Goal: Task Accomplishment & Management: Use online tool/utility

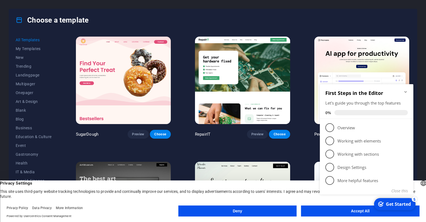
click at [407, 92] on icon "Minimize checklist" at bounding box center [406, 92] width 2 height 2
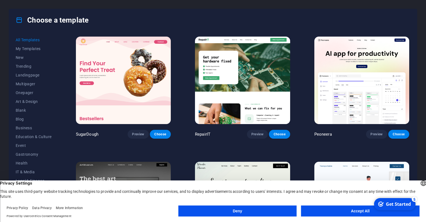
click at [321, 209] on button "Accept All" at bounding box center [360, 211] width 118 height 11
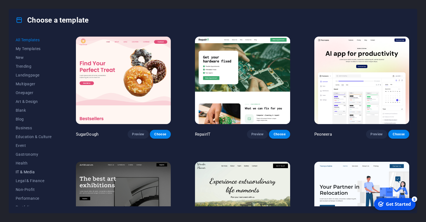
click at [28, 171] on span "IT & Media" at bounding box center [34, 172] width 36 height 4
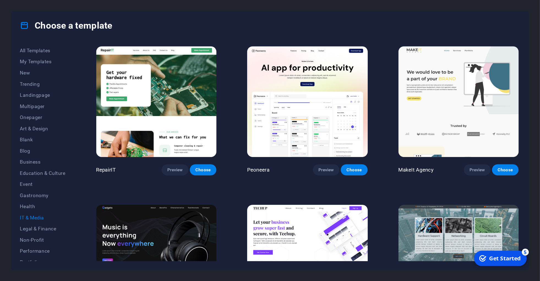
scroll to position [64, 0]
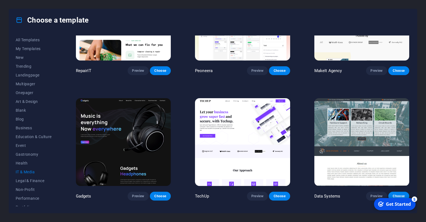
click at [134, 131] on img at bounding box center [123, 142] width 95 height 88
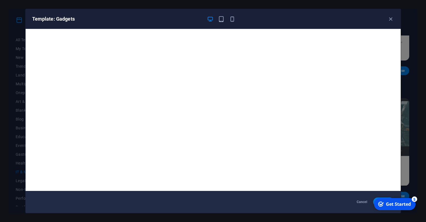
click at [389, 205] on div "Get Started" at bounding box center [398, 204] width 25 height 6
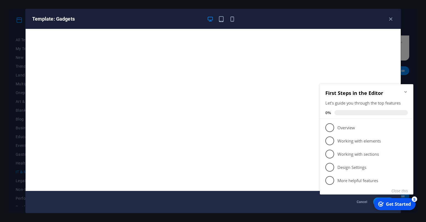
click at [406, 91] on icon "Minimize checklist" at bounding box center [406, 92] width 4 height 4
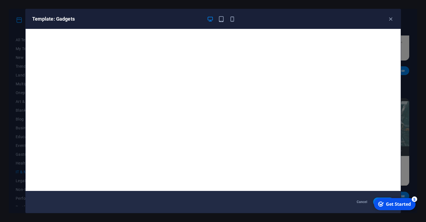
click at [396, 204] on div "Get Started" at bounding box center [398, 204] width 25 height 6
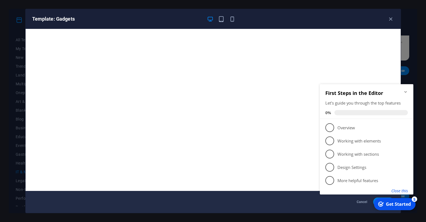
click at [400, 191] on button "Close this" at bounding box center [400, 190] width 17 height 5
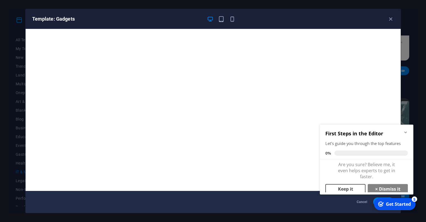
click at [351, 185] on link "Keep it" at bounding box center [346, 189] width 40 height 10
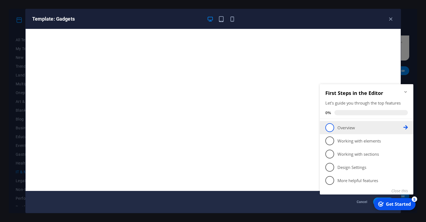
click at [342, 127] on p "Overview - incomplete" at bounding box center [371, 128] width 66 height 6
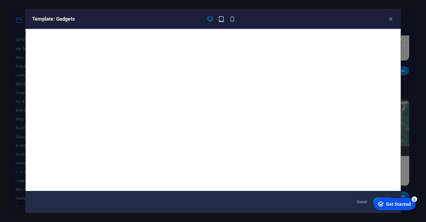
click at [223, 18] on icon "button" at bounding box center [221, 19] width 6 height 6
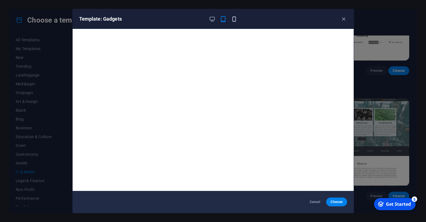
click at [235, 19] on icon "button" at bounding box center [234, 19] width 6 height 6
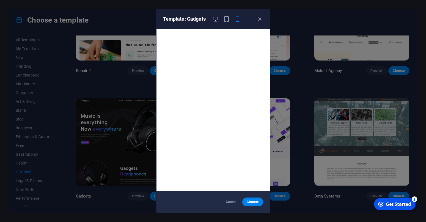
click at [216, 19] on icon "button" at bounding box center [215, 19] width 6 height 6
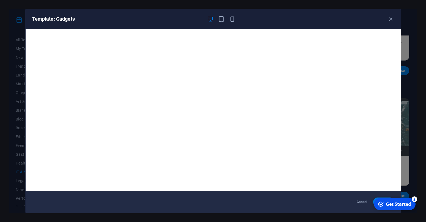
click at [376, 199] on div "checkmark Get Started 5 First Steps in the Editor Let's guide you through the t…" at bounding box center [394, 204] width 47 height 17
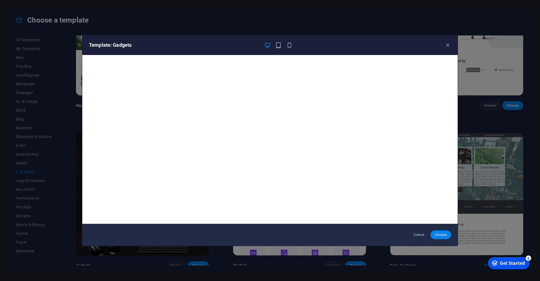
click at [426, 222] on span "Choose" at bounding box center [441, 235] width 12 height 4
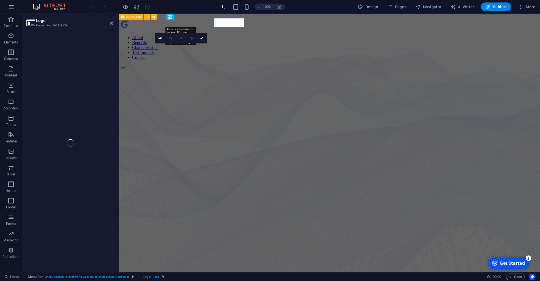
select select "px"
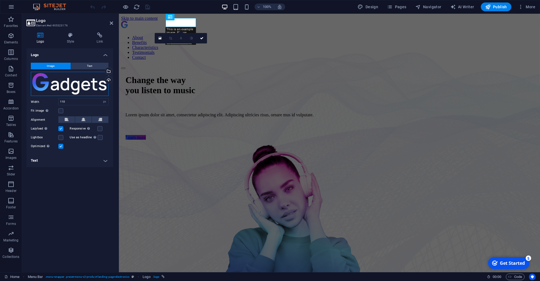
click at [81, 81] on div "Drag files here, click to choose files or select files from Files or our free s…" at bounding box center [70, 84] width 78 height 24
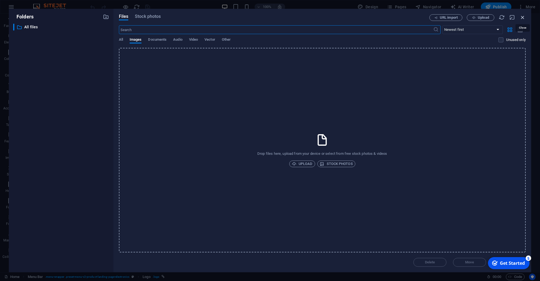
click at [523, 16] on icon "button" at bounding box center [523, 17] width 6 height 6
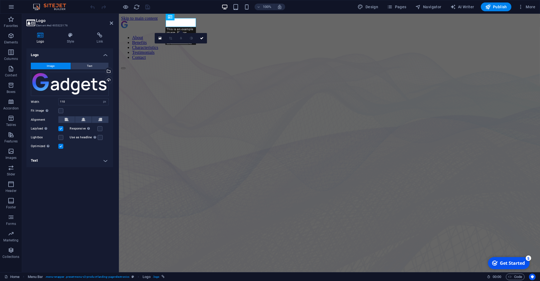
click at [87, 62] on div "Image Text Drag files here, click to choose files or select files from Files or…" at bounding box center [69, 106] width 87 height 96
click at [87, 64] on button "Text" at bounding box center [89, 66] width 37 height 7
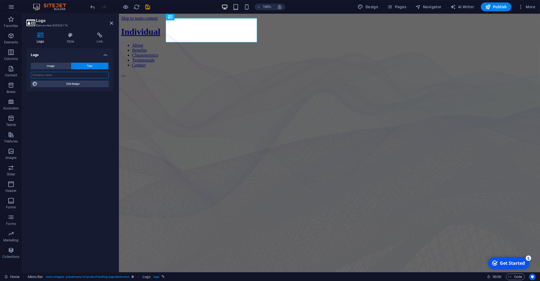
click at [53, 76] on input "text" at bounding box center [70, 75] width 78 height 7
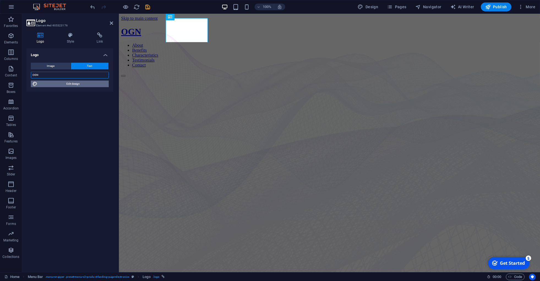
type input "OGN"
click at [66, 84] on span "Edit design" at bounding box center [73, 84] width 68 height 7
select select "px"
select select "400"
select select "px"
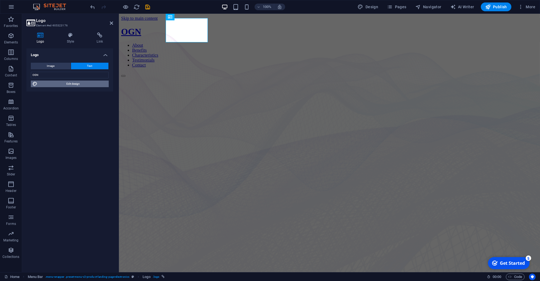
select select "px"
select select "700"
select select "px"
select select "rem"
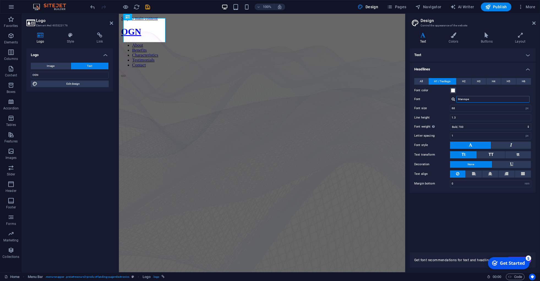
click at [512, 100] on input "Manrope" at bounding box center [492, 99] width 73 height 7
click at [452, 100] on div at bounding box center [453, 99] width 3 height 4
click at [478, 113] on div "Manage fonts →" at bounding box center [494, 114] width 73 height 7
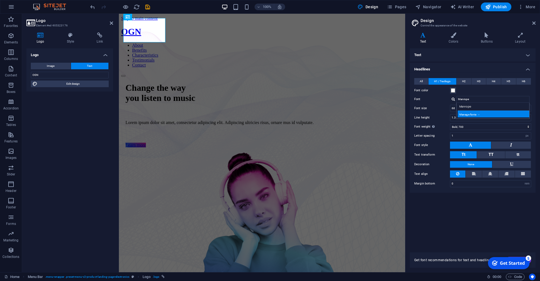
click at [472, 113] on div "Manage fonts →" at bounding box center [494, 114] width 73 height 7
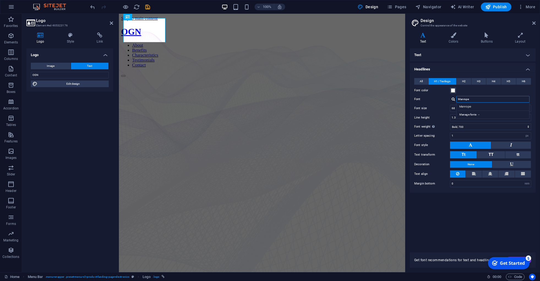
click at [473, 99] on input "Manrope" at bounding box center [492, 99] width 73 height 7
type input "M"
type input "a"
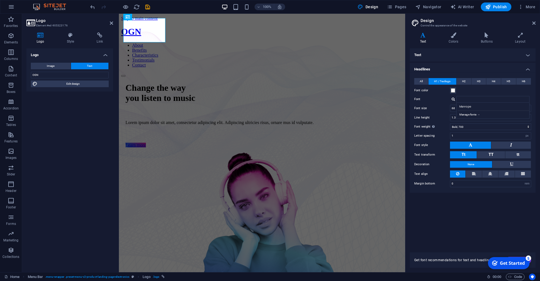
click at [422, 99] on label "Font" at bounding box center [432, 99] width 36 height 7
click at [456, 99] on input "Font" at bounding box center [492, 99] width 73 height 7
click at [464, 99] on input "Font" at bounding box center [492, 99] width 73 height 7
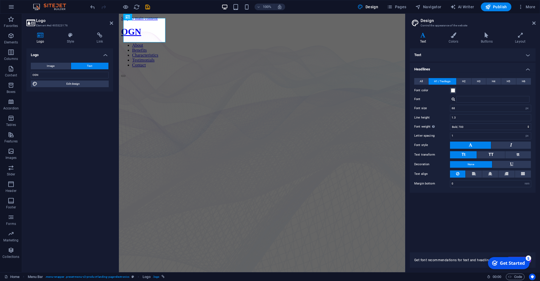
click at [521, 55] on h4 "Text" at bounding box center [473, 54] width 126 height 13
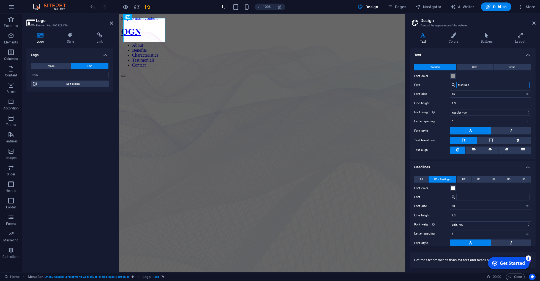
click at [479, 86] on input "Manrope" at bounding box center [492, 85] width 73 height 7
click at [453, 86] on div at bounding box center [453, 85] width 3 height 4
click at [468, 97] on div "Manage fonts →" at bounding box center [494, 99] width 73 height 7
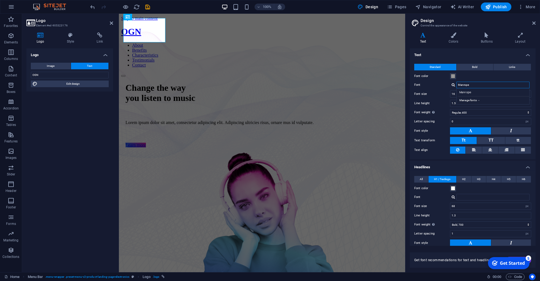
click at [474, 83] on input "Manrope" at bounding box center [492, 85] width 73 height 7
type input "arial"
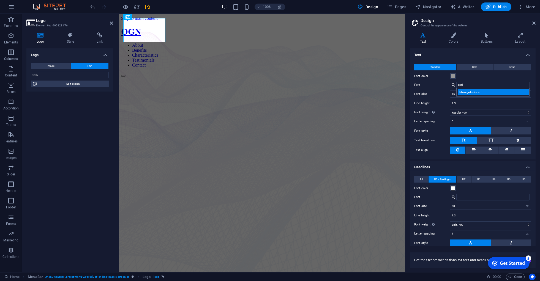
click at [479, 94] on div "Manage fonts →" at bounding box center [494, 92] width 73 height 6
click at [434, 84] on label "Font" at bounding box center [432, 85] width 36 height 7
click at [456, 84] on input "arial" at bounding box center [492, 85] width 73 height 7
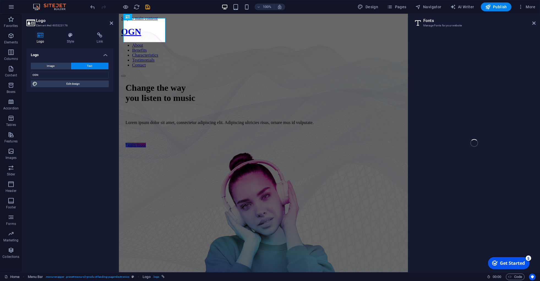
select select "popularity"
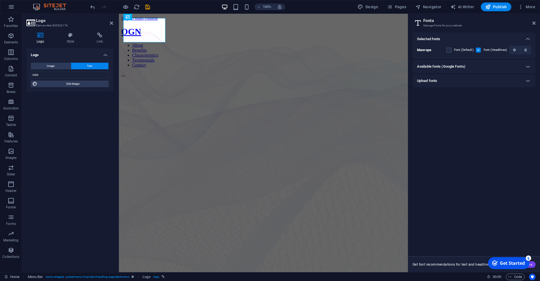
click at [456, 66] on h6 "Available fonts (Google Fonts)" at bounding box center [441, 66] width 48 height 7
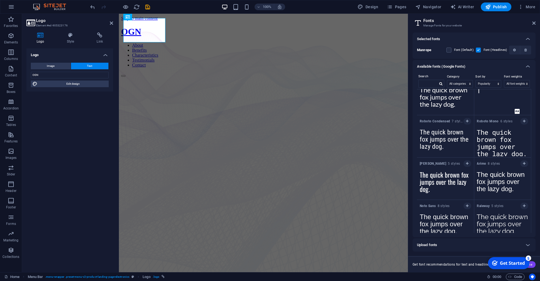
scroll to position [143, 0]
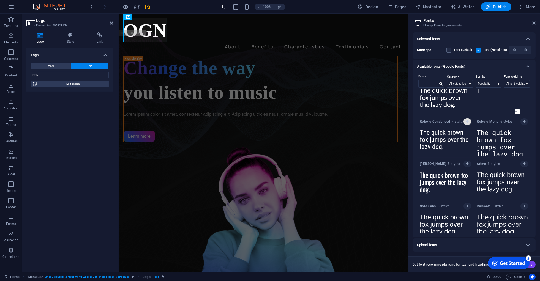
click at [466, 121] on button "button" at bounding box center [467, 121] width 8 height 7
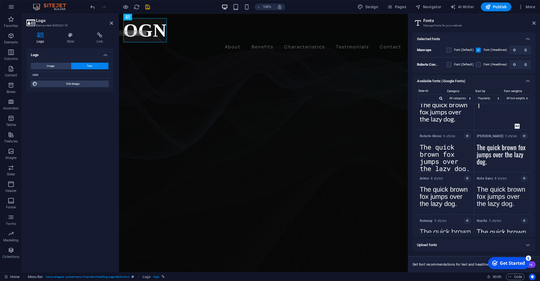
click at [432, 65] on b "Roboto Condensed" at bounding box center [432, 64] width 30 height 4
click at [450, 65] on label at bounding box center [448, 64] width 5 height 5
click at [0, 0] on Condensed "checkbox" at bounding box center [0, 0] width 0 height 0
click at [450, 65] on label at bounding box center [448, 64] width 5 height 5
click at [0, 0] on Condensed "checkbox" at bounding box center [0, 0] width 0 height 0
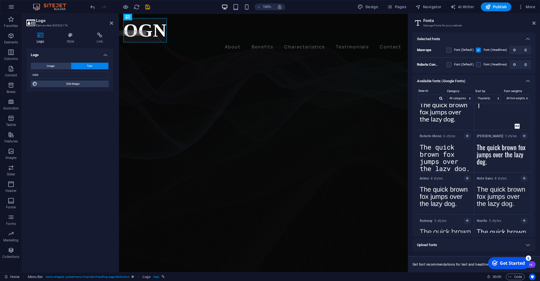
click at [450, 48] on label at bounding box center [448, 50] width 5 height 5
click at [0, 0] on input "checkbox" at bounding box center [0, 0] width 0 height 0
click at [450, 48] on label at bounding box center [448, 50] width 5 height 5
click at [0, 0] on input "checkbox" at bounding box center [0, 0] width 0 height 0
click at [534, 23] on icon at bounding box center [533, 23] width 3 height 4
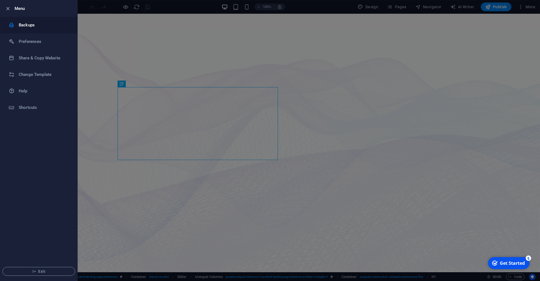
click at [0, 0] on h6 "Backups" at bounding box center [0, 0] width 0 height 0
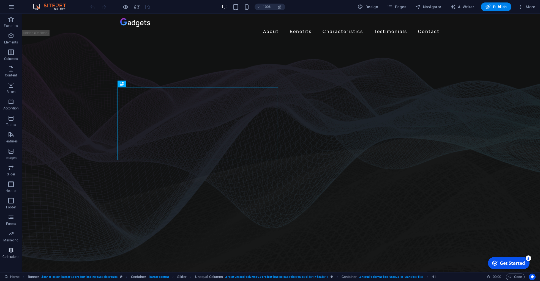
click at [12, 255] on span "Collections" at bounding box center [11, 253] width 22 height 13
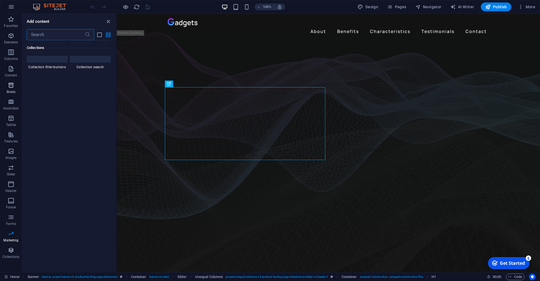
scroll to position [9657, 0]
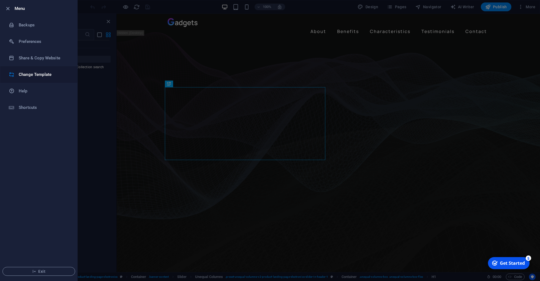
scroll to position [9999, 0]
click at [17, 7] on h6 "Menu" at bounding box center [44, 8] width 58 height 7
click at [6, 7] on icon "button" at bounding box center [8, 9] width 6 height 6
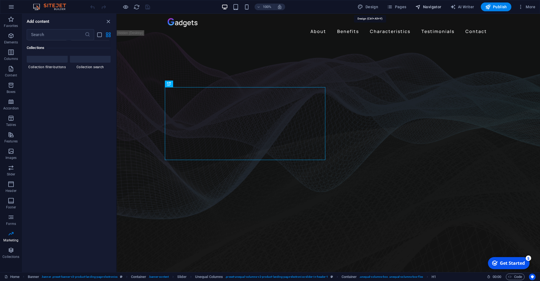
scroll to position [10098, 0]
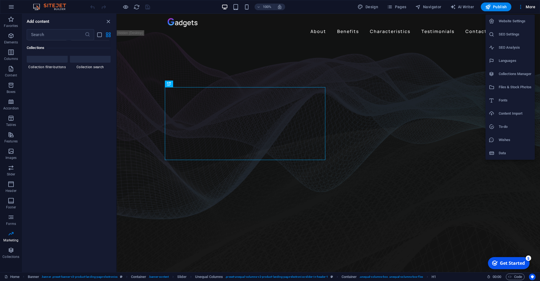
click at [503, 18] on h6 "Website Settings" at bounding box center [515, 21] width 33 height 7
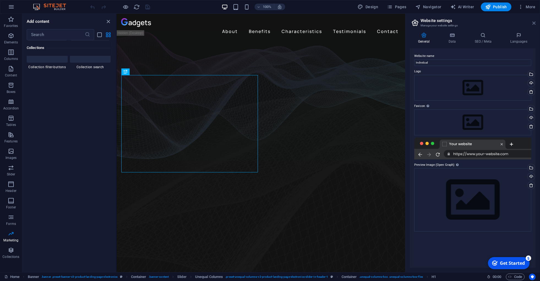
click at [534, 23] on icon at bounding box center [533, 23] width 3 height 4
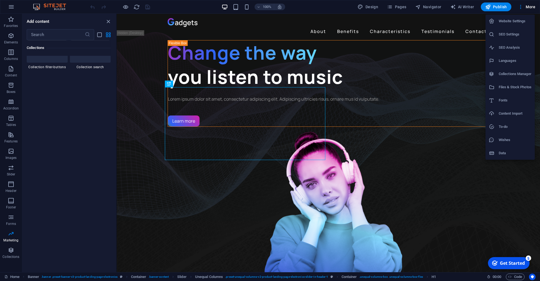
click at [528, 6] on div at bounding box center [270, 140] width 540 height 281
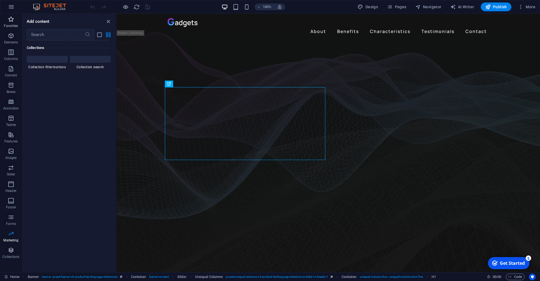
click at [10, 21] on icon "button" at bounding box center [11, 19] width 7 height 7
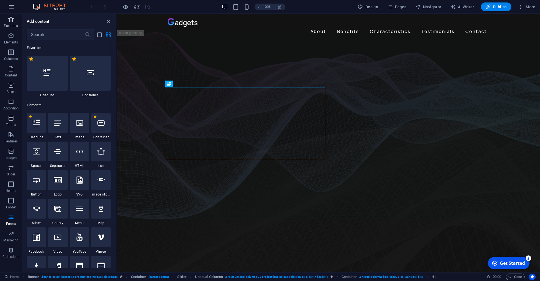
scroll to position [0, 0]
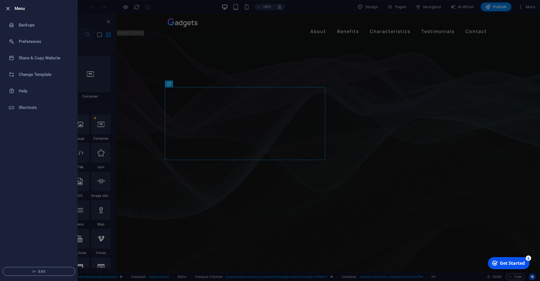
click at [6, 7] on icon "button" at bounding box center [8, 9] width 6 height 6
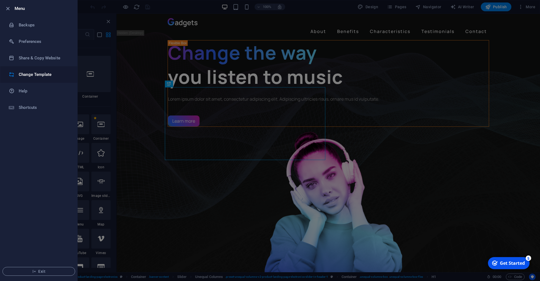
click at [32, 72] on h6 "Change Template" at bounding box center [44, 74] width 51 height 7
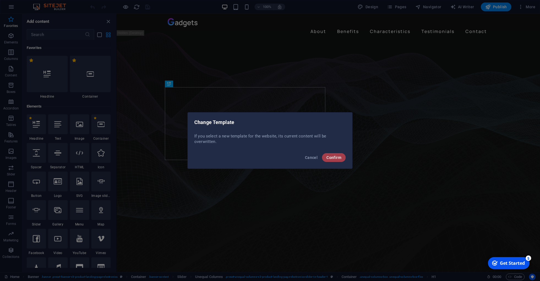
click at [335, 158] on span "Confirm" at bounding box center [333, 158] width 15 height 4
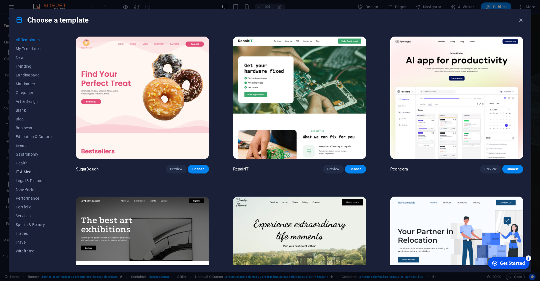
click at [26, 173] on span "IT & Media" at bounding box center [34, 172] width 36 height 4
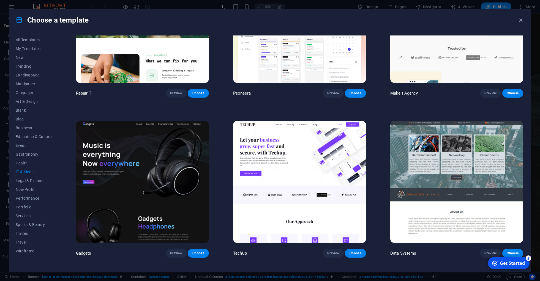
scroll to position [75, 0]
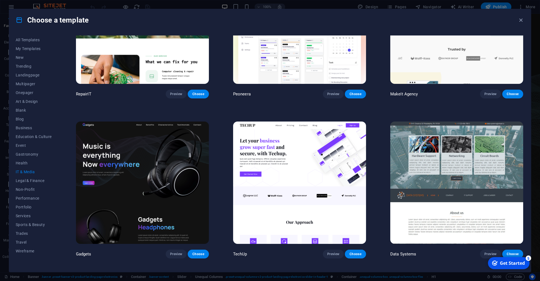
click at [451, 171] on img at bounding box center [456, 183] width 133 height 122
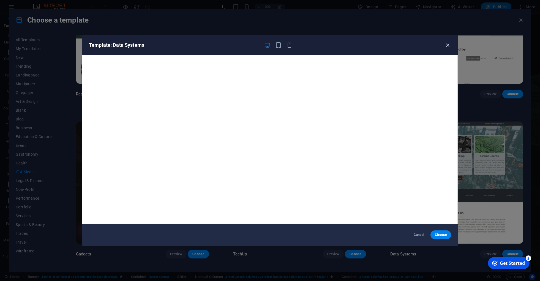
click at [448, 43] on icon "button" at bounding box center [448, 45] width 6 height 6
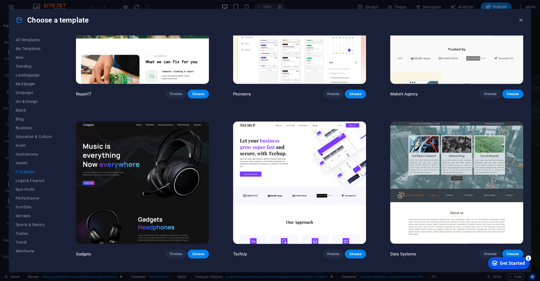
scroll to position [0, 0]
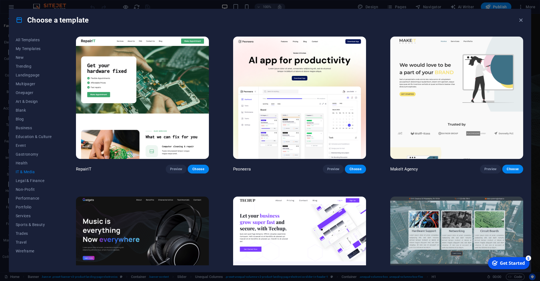
click at [305, 115] on img at bounding box center [299, 98] width 133 height 122
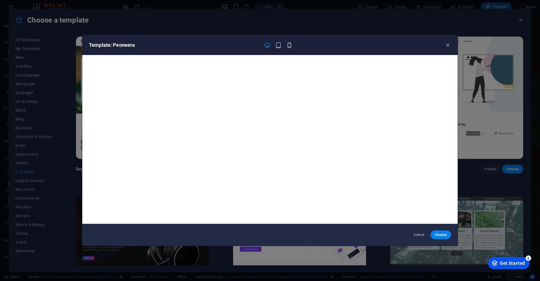
click at [288, 46] on icon "button" at bounding box center [289, 45] width 6 height 6
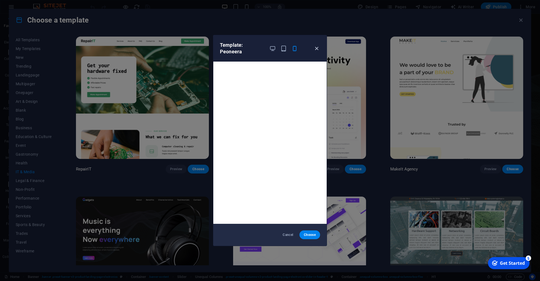
click at [317, 46] on icon "button" at bounding box center [317, 48] width 6 height 6
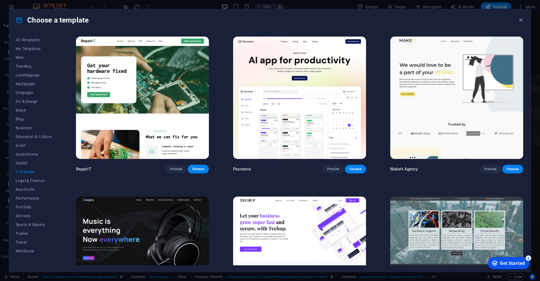
click at [182, 121] on img at bounding box center [142, 98] width 133 height 122
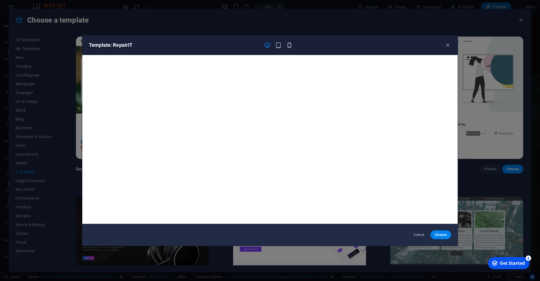
click at [289, 47] on icon "button" at bounding box center [289, 45] width 6 height 6
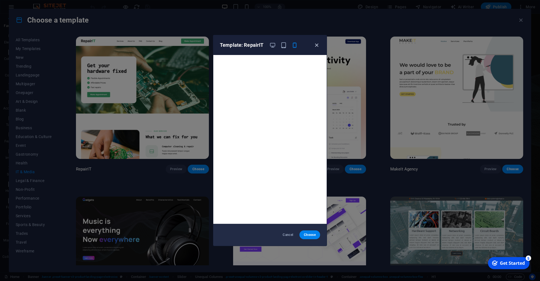
click at [317, 45] on icon "button" at bounding box center [317, 45] width 6 height 6
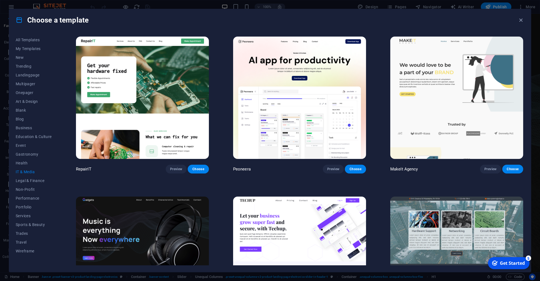
click at [427, 89] on img at bounding box center [456, 98] width 133 height 122
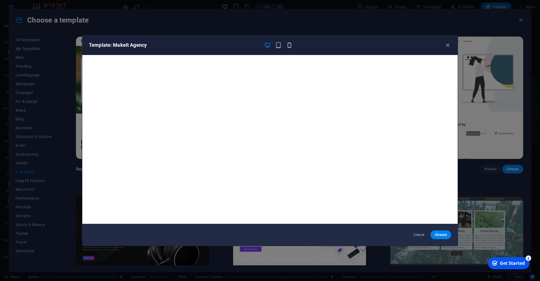
click at [291, 45] on icon "button" at bounding box center [289, 45] width 6 height 6
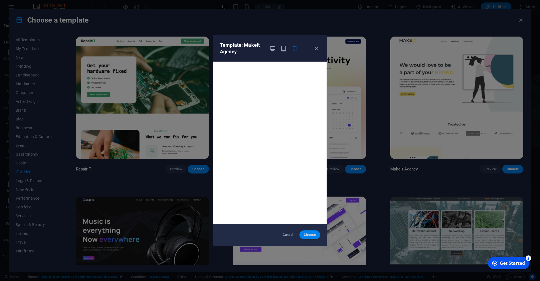
click at [307, 234] on span "Choose" at bounding box center [310, 235] width 12 height 4
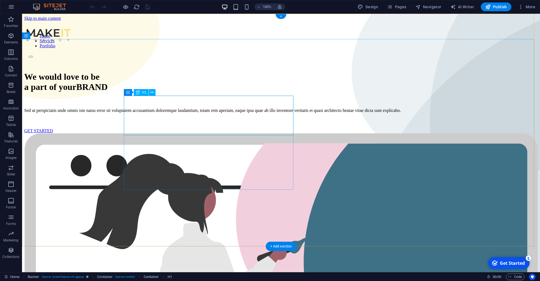
click at [141, 92] on div "We would love to be a part of your BRAND" at bounding box center [281, 82] width 514 height 20
click at [152, 92] on icon at bounding box center [152, 93] width 3 height 6
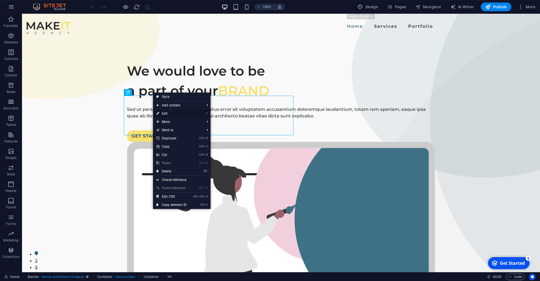
click at [165, 113] on link "⏎ Edit" at bounding box center [171, 114] width 37 height 8
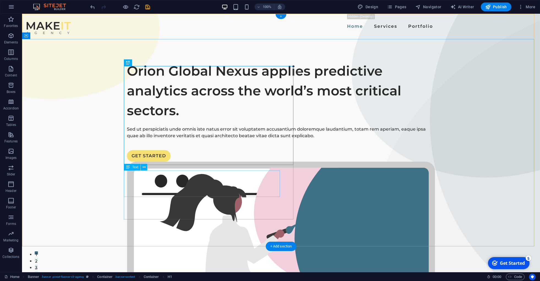
click at [138, 139] on div "Sed ut perspiciatis unde omnis iste natus error sit voluptatem accusantium dolo…" at bounding box center [281, 132] width 308 height 13
click at [140, 139] on div "Sed ut perspiciatis unde omnis iste natus error sit voluptatem accusantium dolo…" at bounding box center [281, 132] width 308 height 13
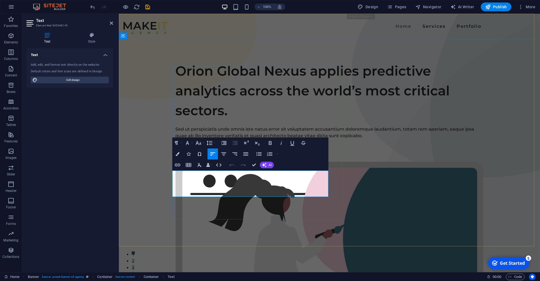
drag, startPoint x: 173, startPoint y: 174, endPoint x: 227, endPoint y: 194, distance: 57.6
click at [227, 139] on p "Sed ut perspiciatis unde omnis iste natus error sit voluptatem accusantium dolo…" at bounding box center [329, 132] width 308 height 13
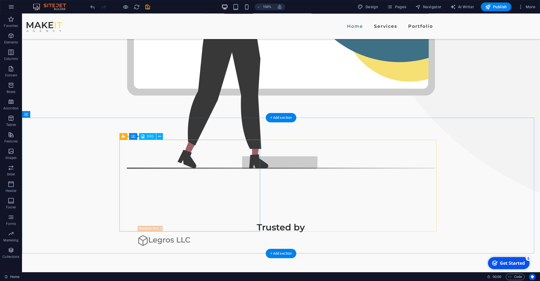
scroll to position [287, 0]
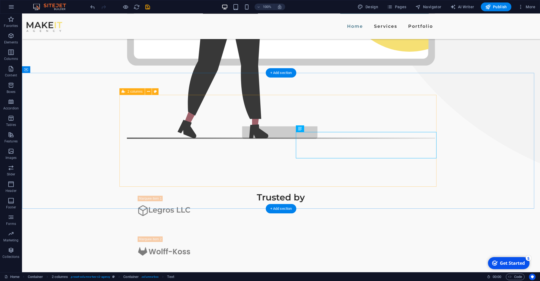
scroll to position [313, 0]
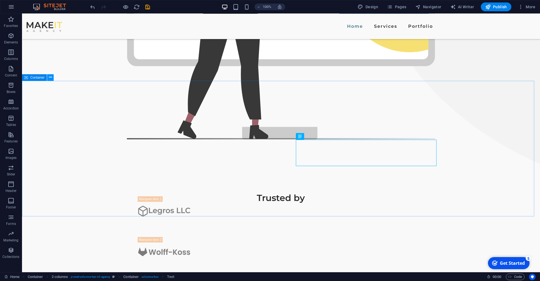
click at [51, 79] on icon at bounding box center [50, 78] width 3 height 6
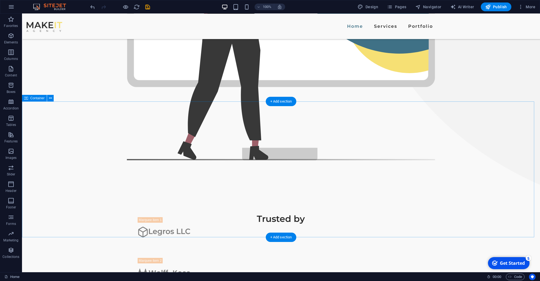
scroll to position [291, 0]
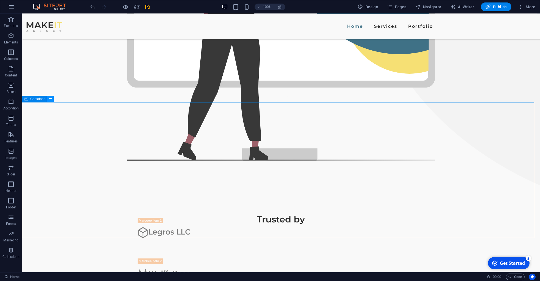
click at [51, 99] on icon at bounding box center [50, 99] width 3 height 6
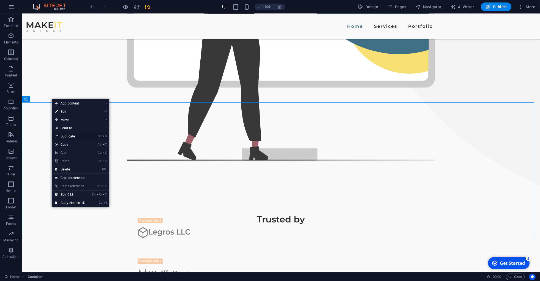
click at [75, 134] on link "Ctrl D Duplicate" at bounding box center [70, 136] width 37 height 8
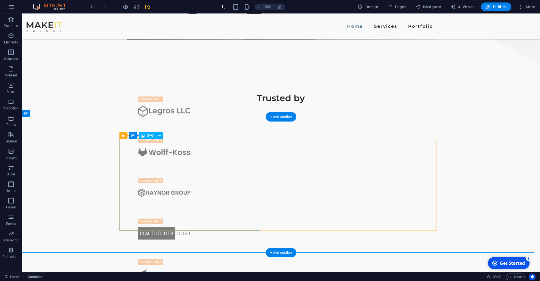
scroll to position [413, 0]
click at [160, 136] on icon at bounding box center [159, 136] width 3 height 6
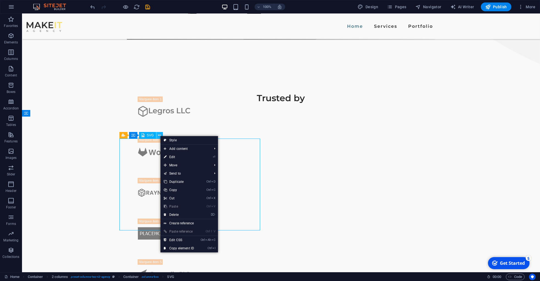
click at [160, 136] on icon at bounding box center [159, 136] width 3 height 6
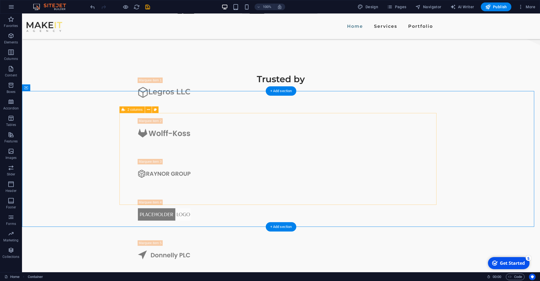
scroll to position [439, 0]
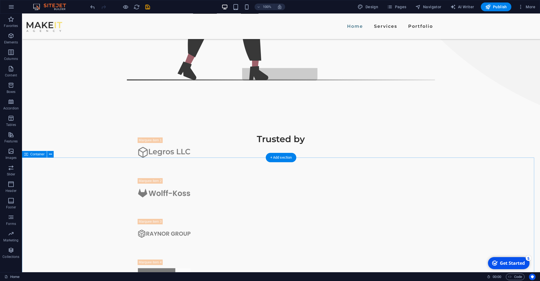
scroll to position [372, 0]
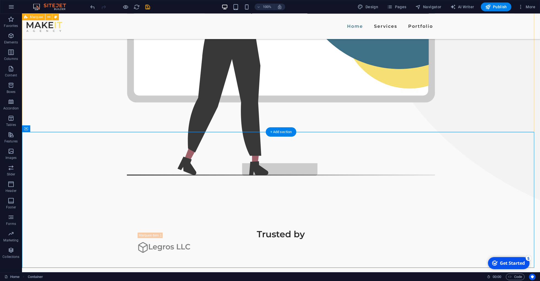
scroll to position [260, 0]
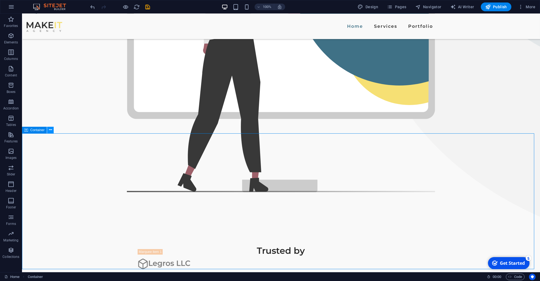
click at [51, 132] on icon at bounding box center [50, 130] width 3 height 6
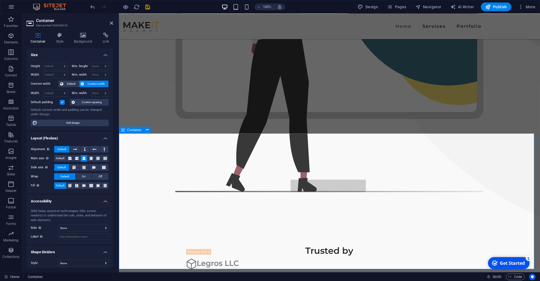
click at [80, 43] on h4 "Background" at bounding box center [84, 38] width 29 height 12
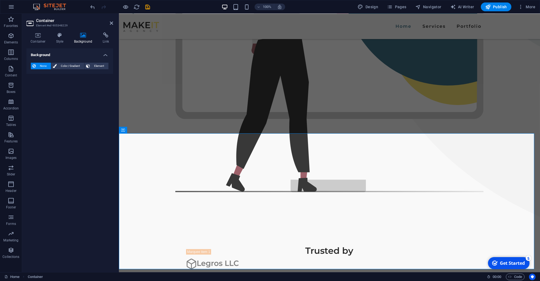
click at [45, 66] on span "None" at bounding box center [43, 66] width 12 height 7
click at [61, 42] on h4 "Style" at bounding box center [61, 38] width 18 height 12
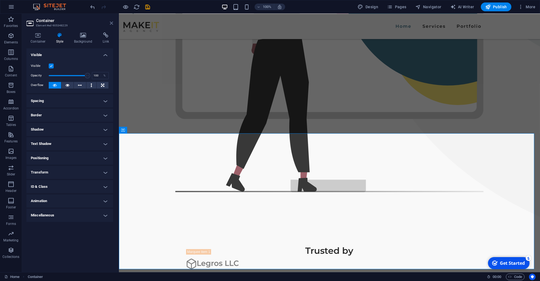
click at [111, 22] on icon at bounding box center [111, 23] width 3 height 4
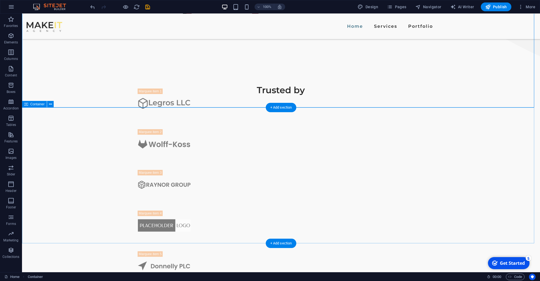
scroll to position [422, 0]
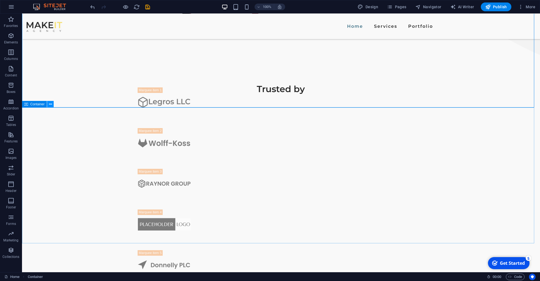
click at [51, 106] on icon at bounding box center [50, 105] width 3 height 6
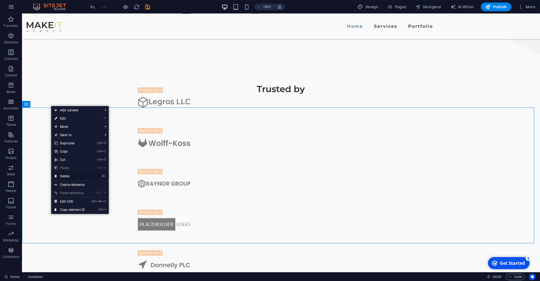
click at [74, 176] on link "⌦ Delete" at bounding box center [69, 176] width 37 height 8
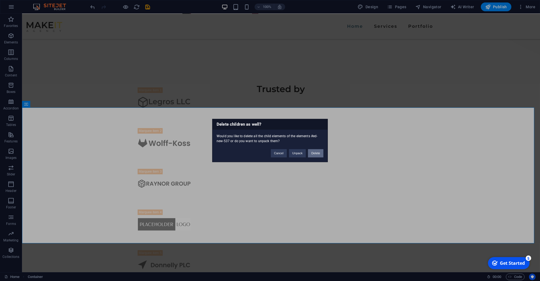
click at [317, 153] on button "Delete" at bounding box center [315, 153] width 15 height 8
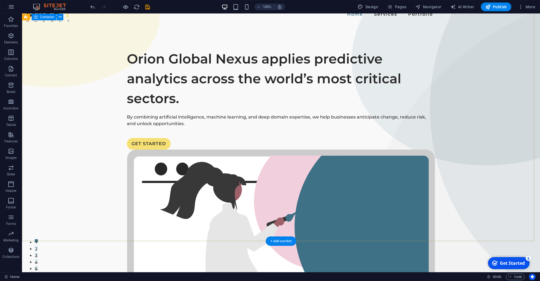
scroll to position [0, 0]
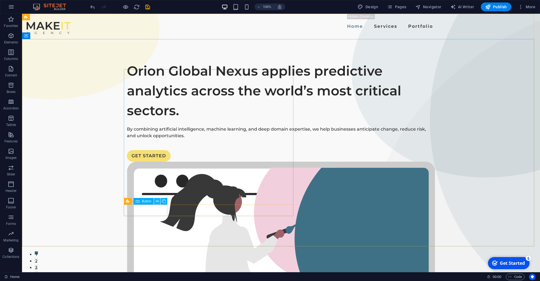
click at [158, 203] on icon at bounding box center [157, 202] width 3 height 6
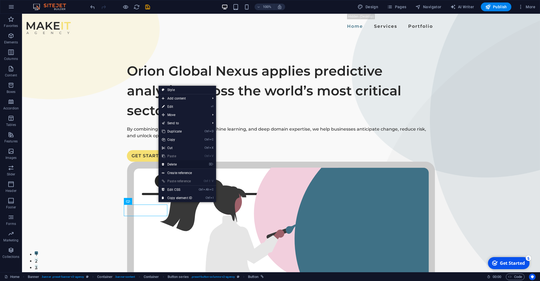
click at [181, 164] on link "⌦ Delete" at bounding box center [177, 164] width 37 height 8
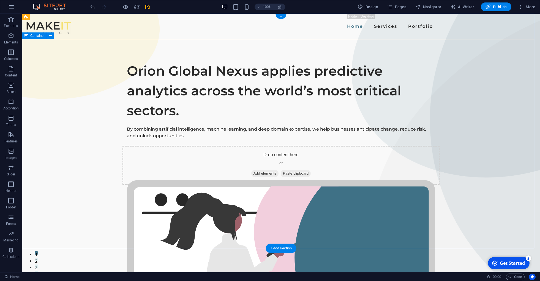
click at [50, 191] on div "Orion Global Nexus applies predictive analytics across the world’s most critica…" at bounding box center [281, 267] width 518 height 456
click at [197, 96] on div "Orion Global Nexus applies predictive analytics across the world’s most critica…" at bounding box center [281, 90] width 308 height 59
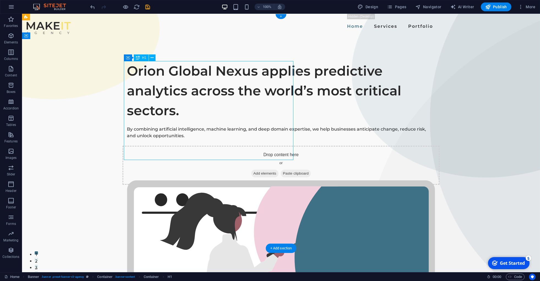
click at [194, 93] on div "Orion Global Nexus applies predictive analytics across the world’s most critica…" at bounding box center [281, 90] width 308 height 59
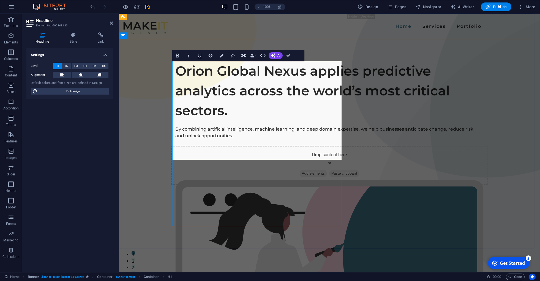
click at [247, 106] on h1 "Orion Global Nexus applies predictive analytics across the world’s most critica…" at bounding box center [329, 90] width 308 height 59
click at [147, 120] on div "Orion Global Nexus applies predictive analytics across the world’s most critica…" at bounding box center [329, 267] width 421 height 456
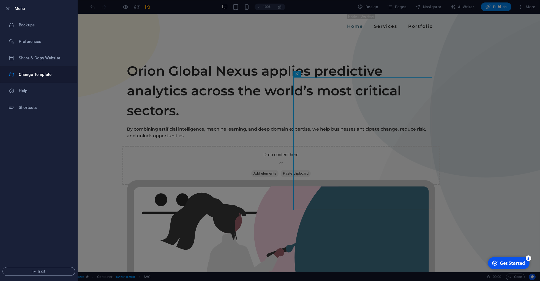
click at [49, 72] on h6 "Change Template" at bounding box center [44, 74] width 51 height 7
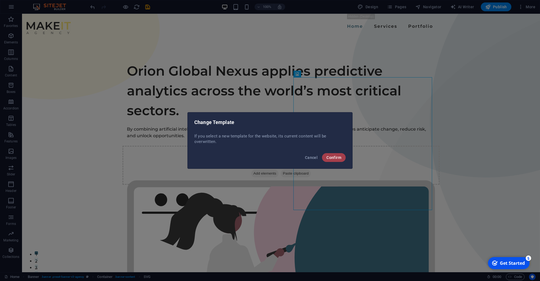
click at [339, 158] on span "Confirm" at bounding box center [333, 158] width 15 height 4
